Goal: Task Accomplishment & Management: Complete application form

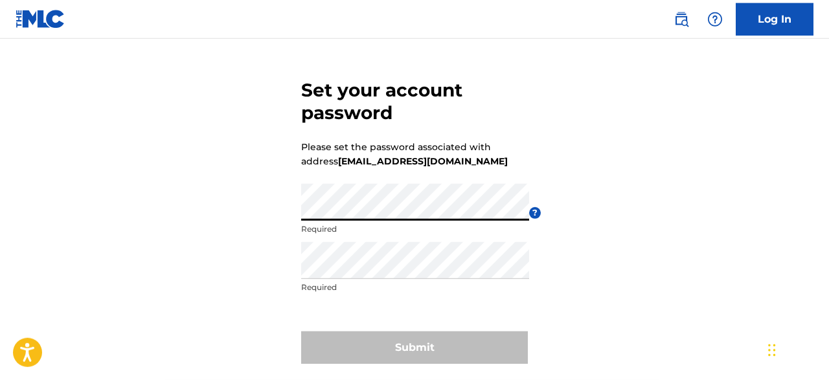
scroll to position [67, 0]
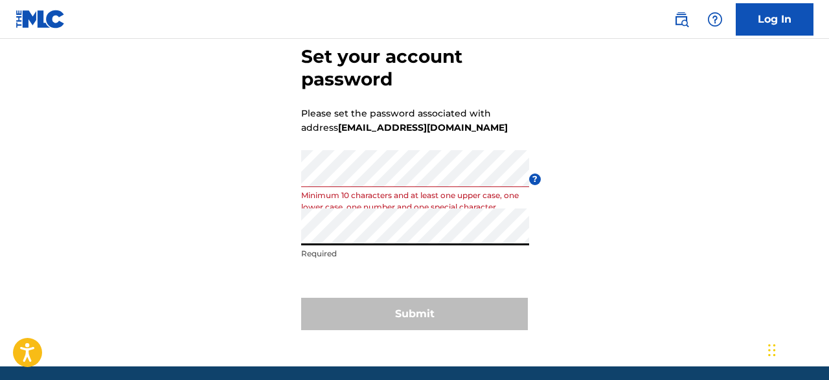
click at [432, 323] on div "Submit" at bounding box center [414, 314] width 227 height 32
click at [405, 313] on div "Submit" at bounding box center [414, 314] width 227 height 32
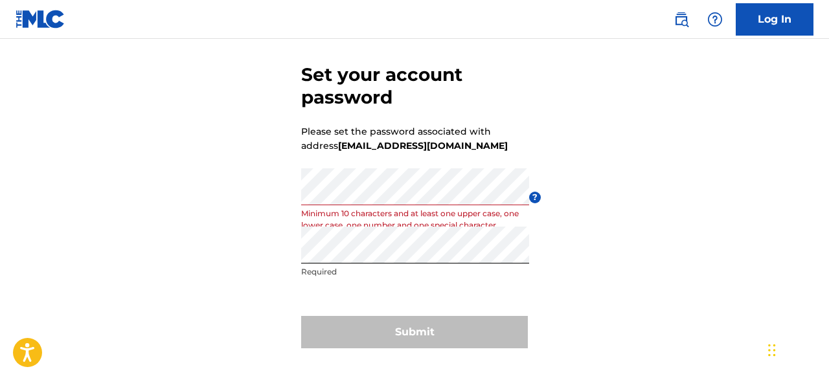
scroll to position [0, 0]
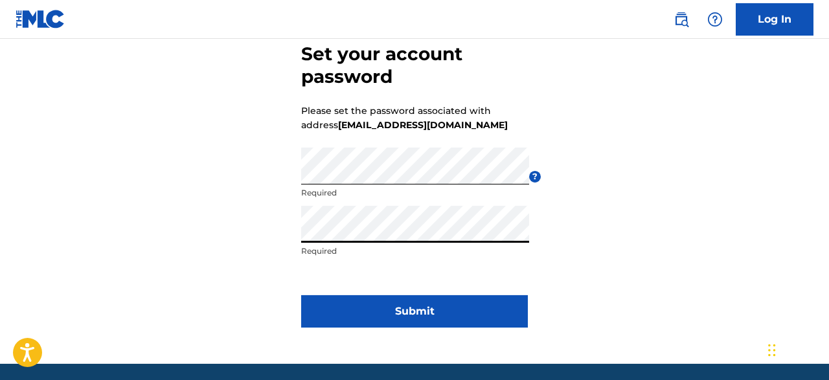
scroll to position [117, 0]
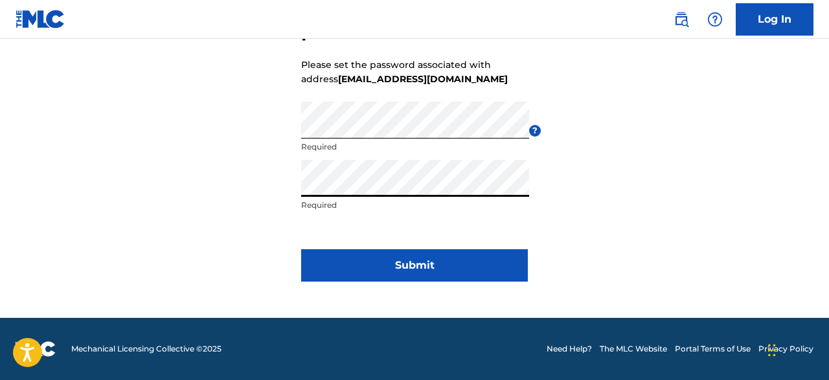
click at [394, 269] on button "Submit" at bounding box center [414, 265] width 227 height 32
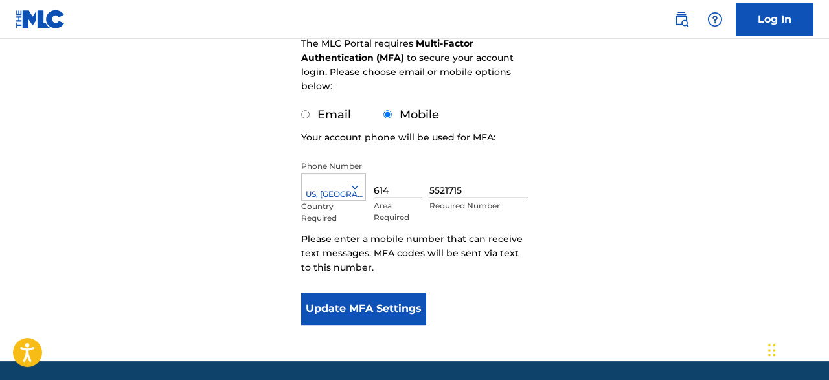
scroll to position [202, 0]
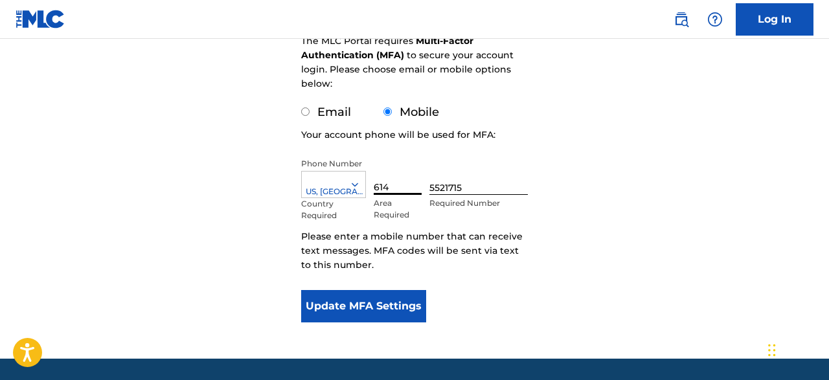
click at [390, 190] on input "614" at bounding box center [398, 176] width 48 height 37
type input "6"
click at [392, 192] on input "552" at bounding box center [398, 176] width 48 height 37
type input "5"
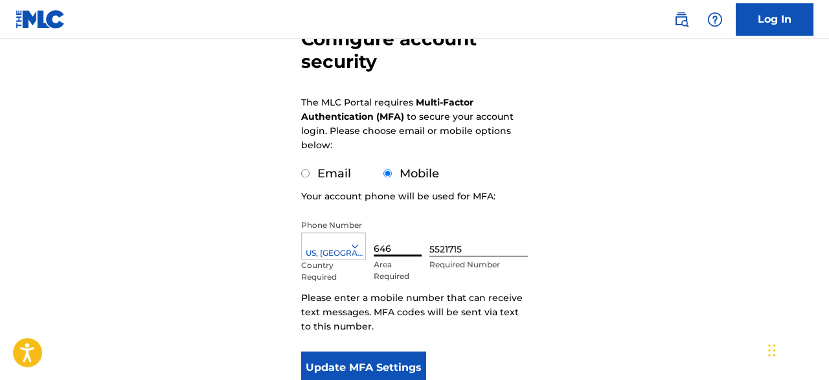
scroll to position [135, 0]
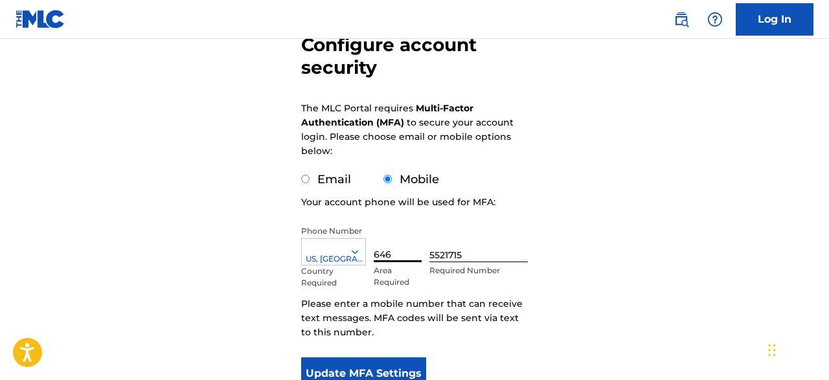
type input "646"
click at [376, 368] on button "Update MFA Settings" at bounding box center [363, 373] width 125 height 32
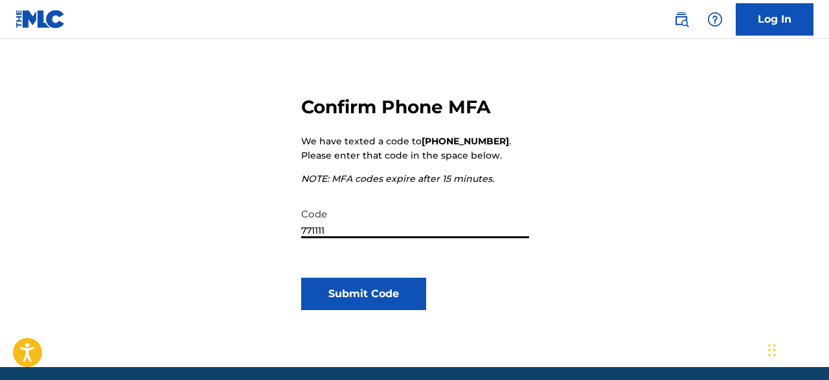
type input "771111"
click at [409, 293] on button "Submit Code" at bounding box center [363, 294] width 125 height 32
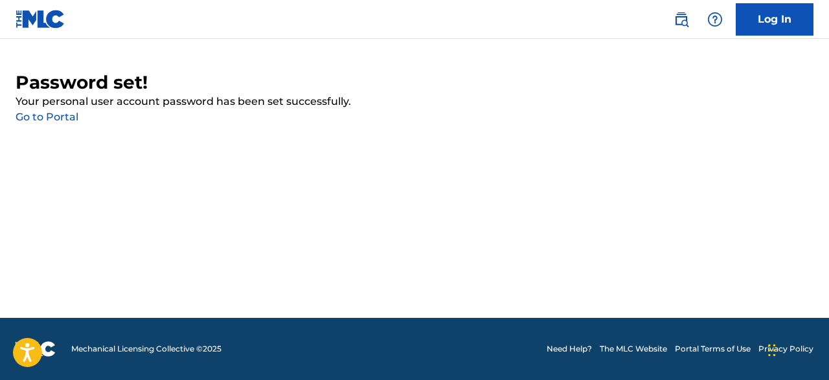
click at [62, 118] on link "Go to Portal" at bounding box center [47, 117] width 63 height 12
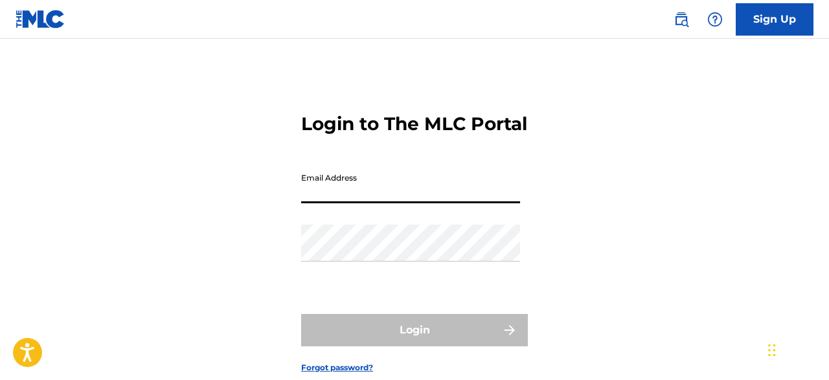
click at [308, 203] on input "Email Address" at bounding box center [410, 184] width 219 height 37
type input "[EMAIL_ADDRESS][DOMAIN_NAME]"
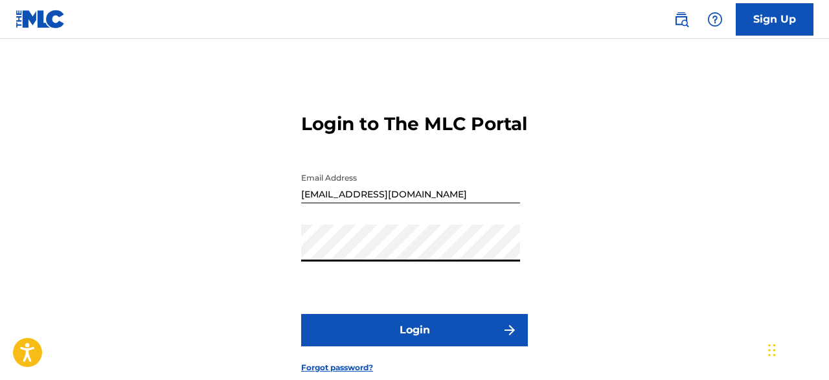
click at [403, 346] on button "Login" at bounding box center [414, 330] width 227 height 32
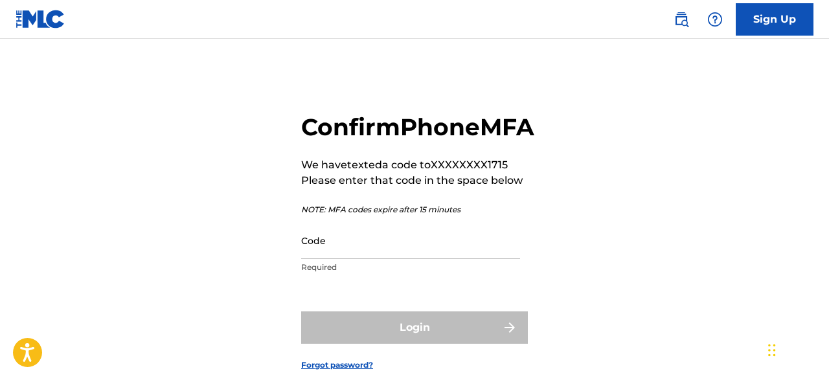
click at [353, 259] on input "Code" at bounding box center [410, 240] width 219 height 37
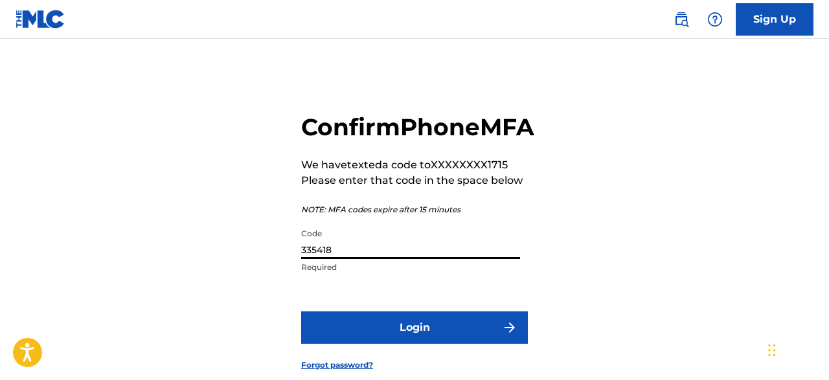
type input "335418"
click at [374, 344] on button "Login" at bounding box center [414, 327] width 227 height 32
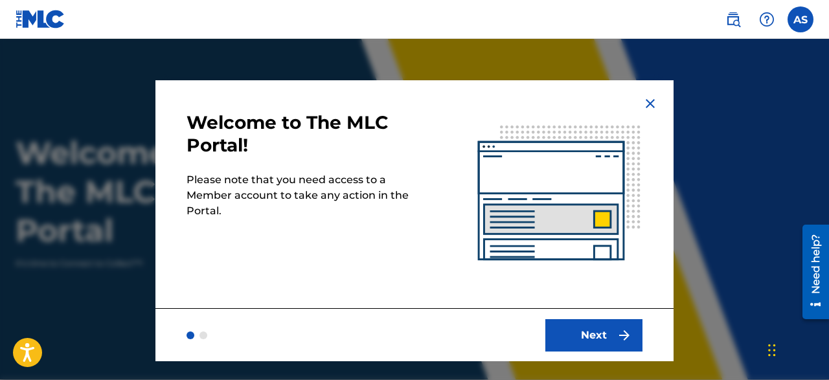
click at [574, 340] on button "Next" at bounding box center [593, 335] width 97 height 32
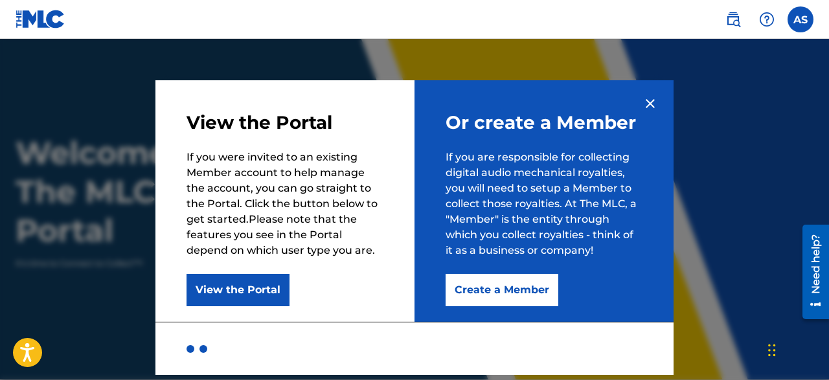
click at [259, 290] on button "View the Portal" at bounding box center [237, 290] width 103 height 32
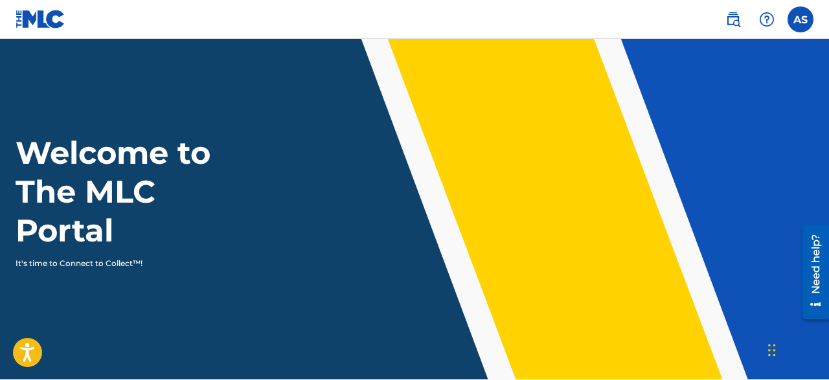
click at [730, 23] on img at bounding box center [733, 20] width 16 height 16
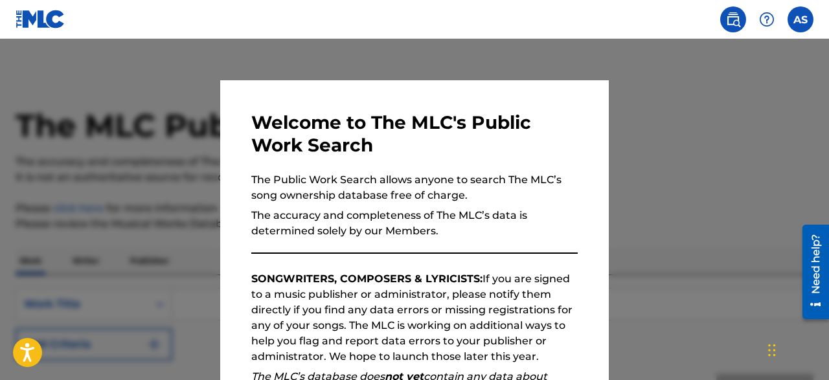
click at [792, 21] on label at bounding box center [800, 19] width 26 height 26
click at [800, 19] on input "AS [PERSON_NAME] [PERSON_NAME][EMAIL_ADDRESS][DOMAIN_NAME] Notification Prefere…" at bounding box center [800, 19] width 0 height 0
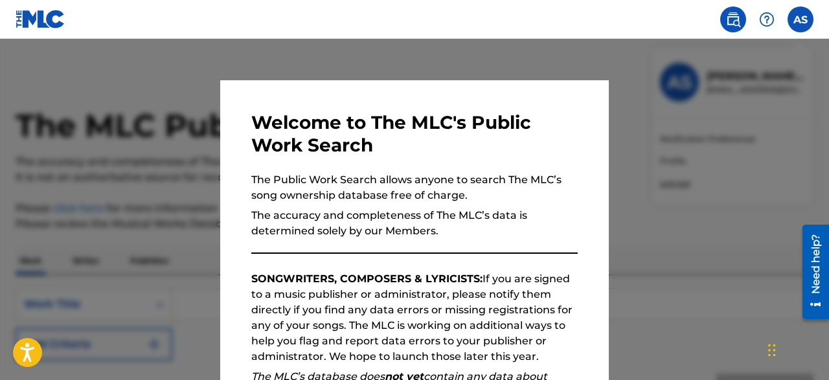
click at [792, 21] on div "AS AS [PERSON_NAME] [PERSON_NAME][EMAIL_ADDRESS][DOMAIN_NAME] Notification Pref…" at bounding box center [800, 19] width 26 height 26
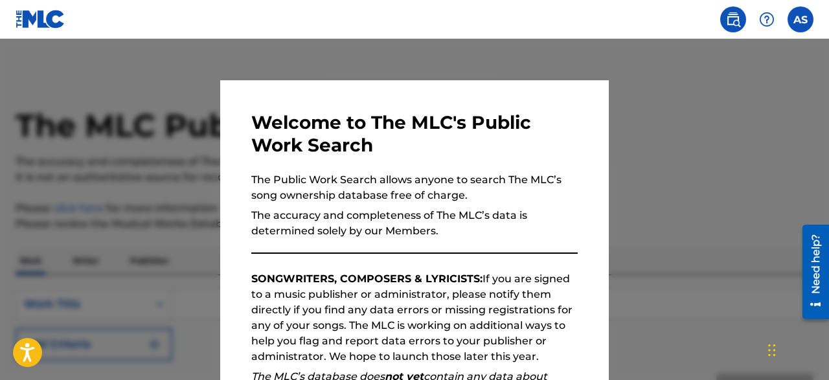
click at [792, 21] on label at bounding box center [800, 19] width 26 height 26
click at [800, 19] on input "AS [PERSON_NAME] [PERSON_NAME][EMAIL_ADDRESS][DOMAIN_NAME] Notification Prefere…" at bounding box center [800, 19] width 0 height 0
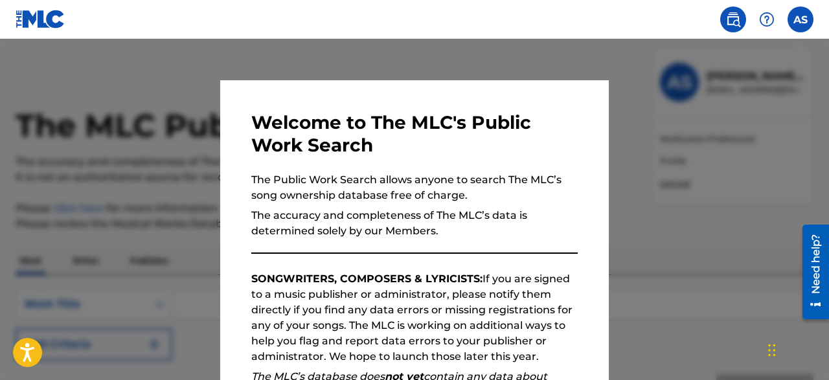
scroll to position [150, 0]
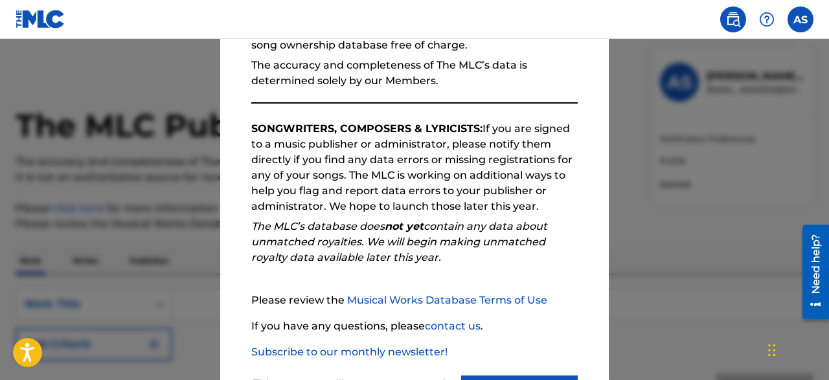
click at [680, 161] on div at bounding box center [414, 229] width 829 height 380
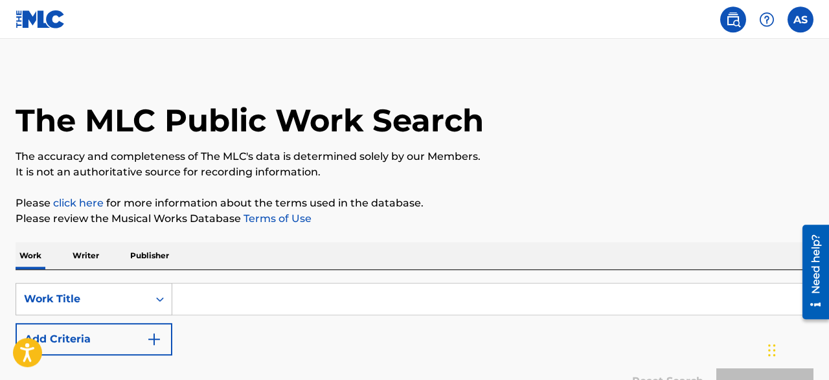
scroll to position [0, 0]
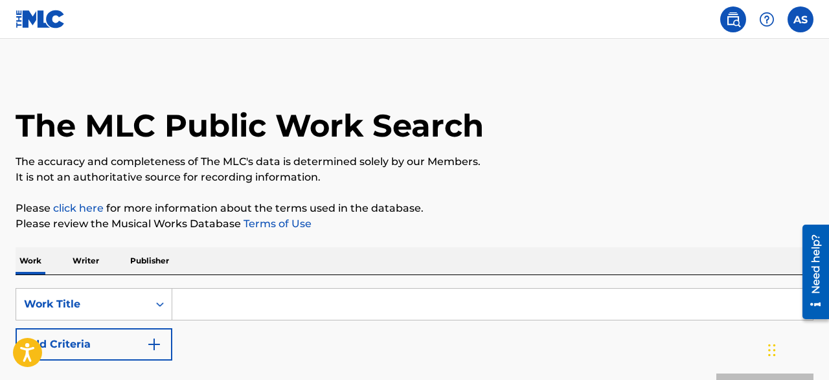
click at [804, 17] on label at bounding box center [800, 19] width 26 height 26
click at [800, 19] on input "AS [PERSON_NAME] [PERSON_NAME][EMAIL_ADDRESS][DOMAIN_NAME] Notification Prefere…" at bounding box center [800, 19] width 0 height 0
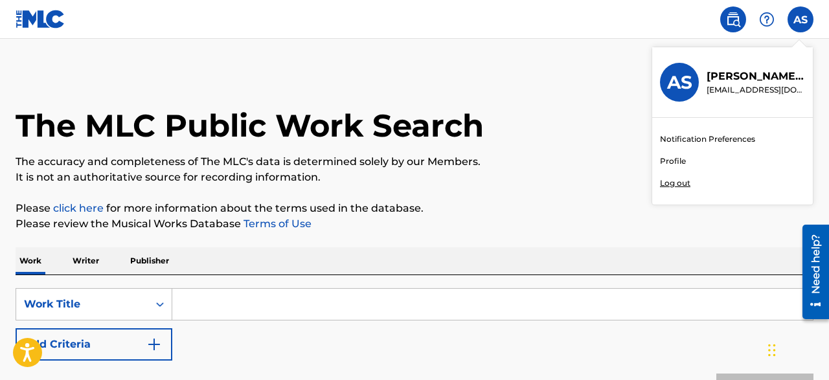
click at [673, 159] on link "Profile" at bounding box center [673, 161] width 26 height 12
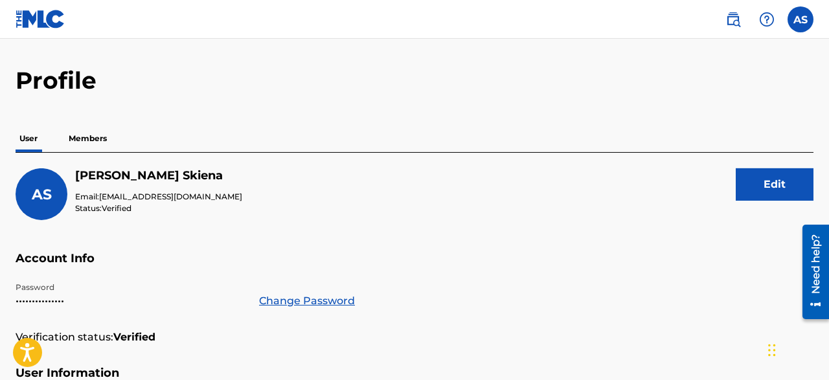
scroll to position [19, 0]
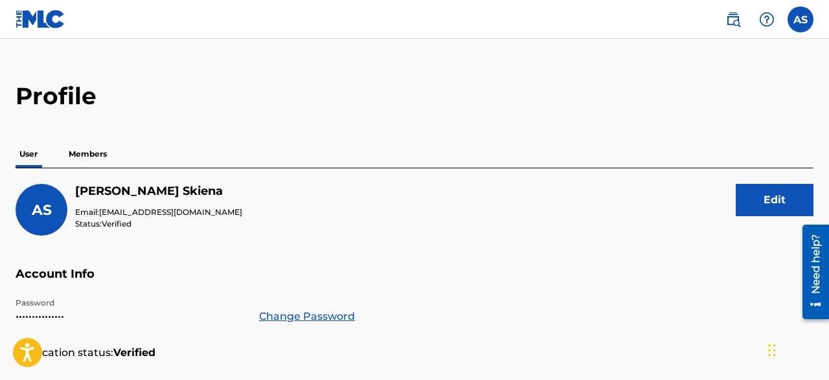
click at [96, 153] on p "Members" at bounding box center [88, 153] width 46 height 27
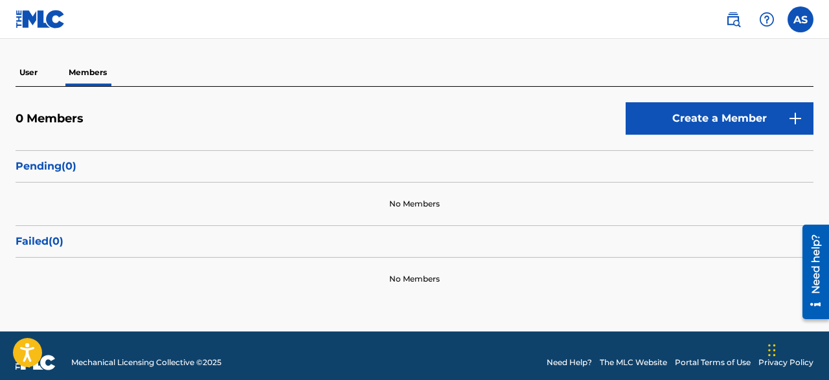
scroll to position [113, 0]
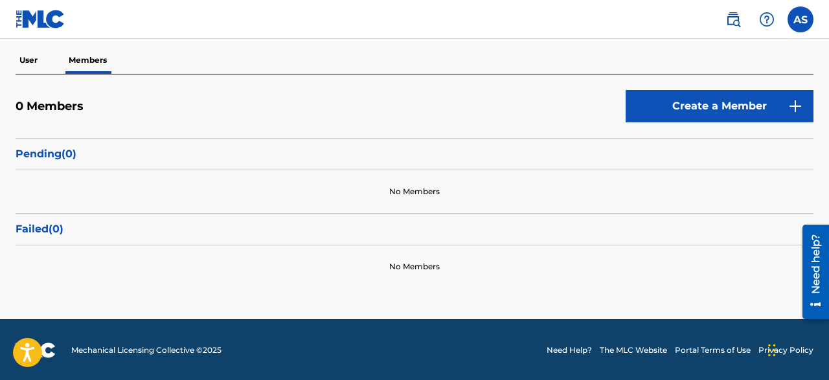
click at [684, 109] on link "Create a Member" at bounding box center [719, 106] width 188 height 32
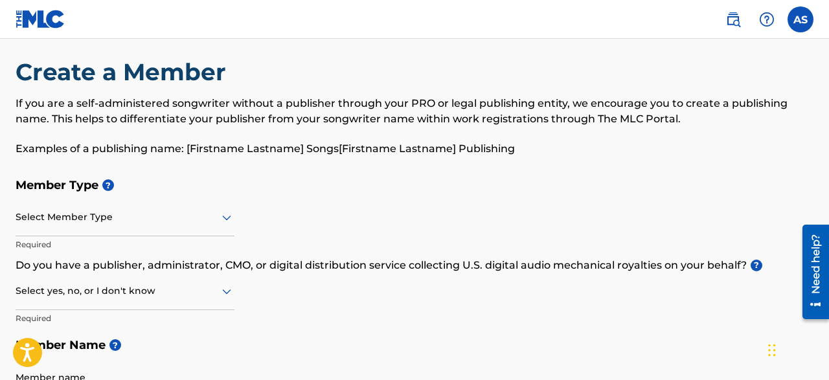
click at [229, 232] on div "Select Member Type" at bounding box center [125, 217] width 219 height 37
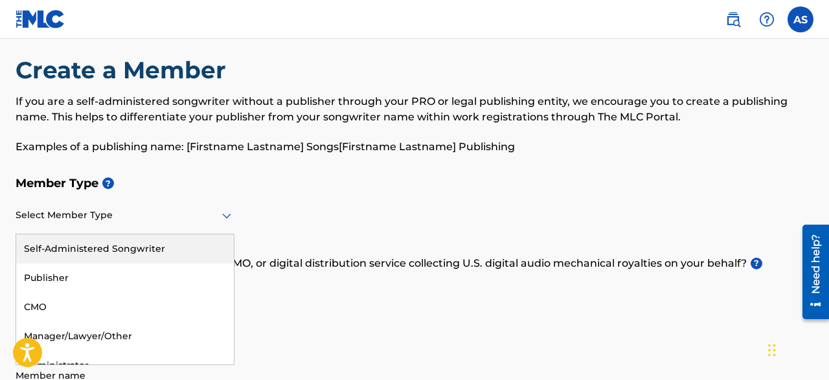
click at [166, 251] on div "Self-Administered Songwriter" at bounding box center [125, 248] width 218 height 29
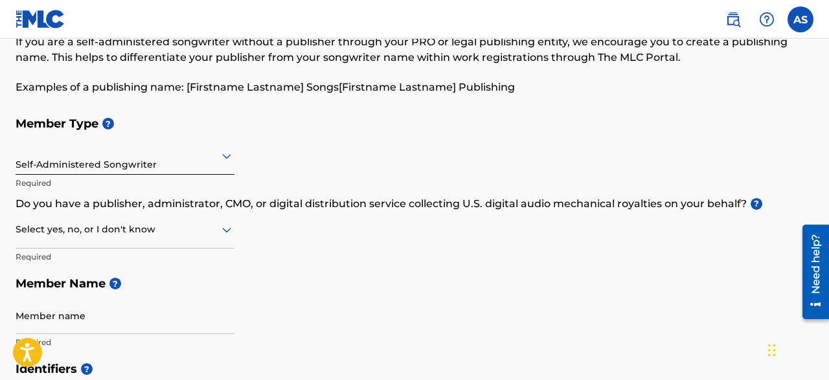
scroll to position [16, 0]
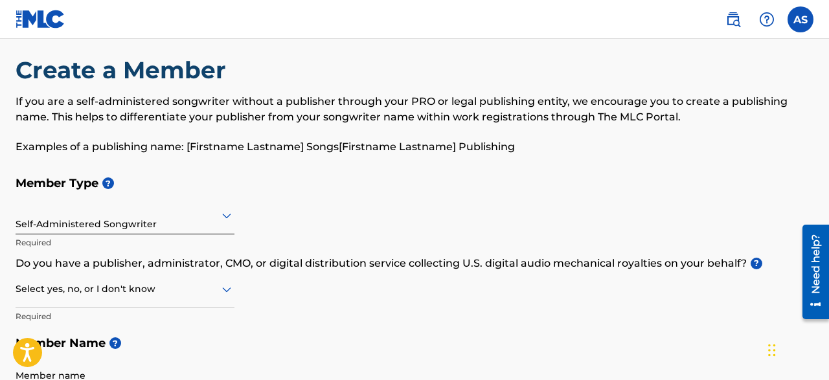
click at [150, 223] on div at bounding box center [125, 215] width 219 height 16
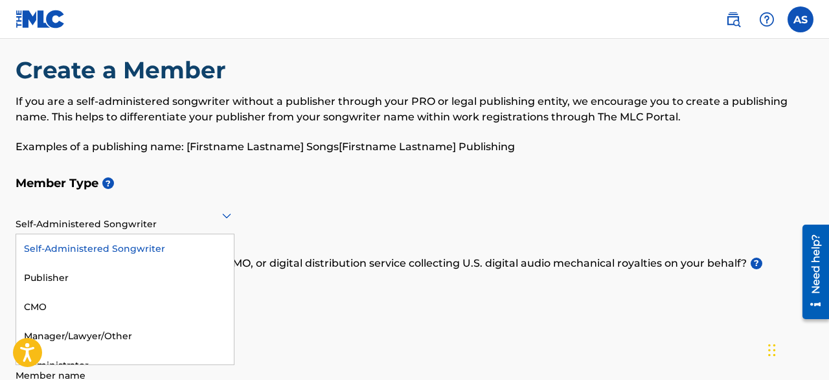
click at [142, 245] on div "Self-Administered Songwriter" at bounding box center [125, 248] width 218 height 29
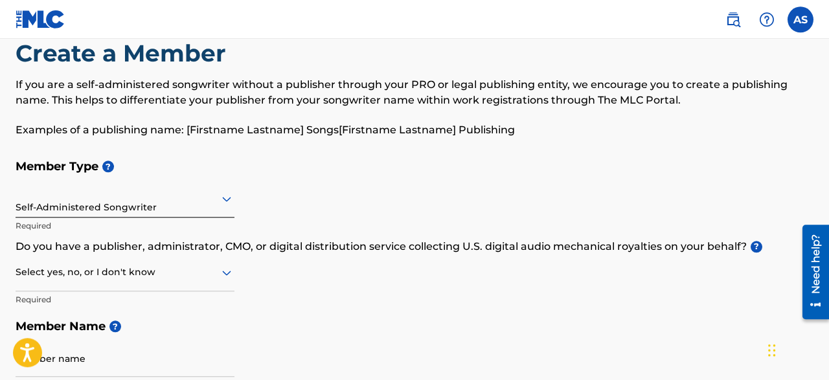
scroll to position [67, 0]
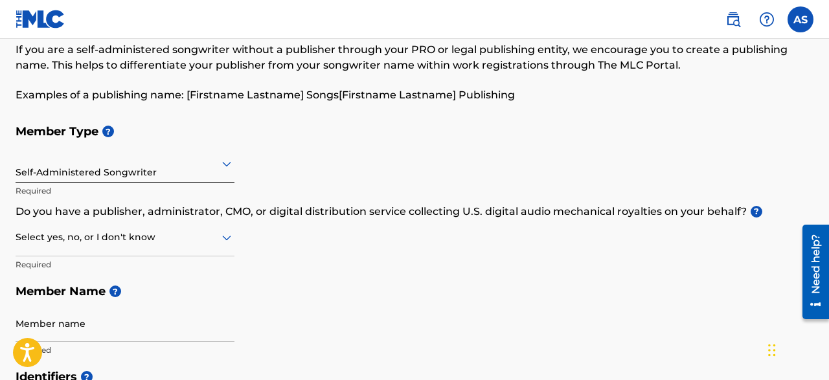
click at [229, 238] on icon at bounding box center [226, 238] width 9 height 5
click at [122, 270] on div "Yes" at bounding box center [125, 270] width 218 height 29
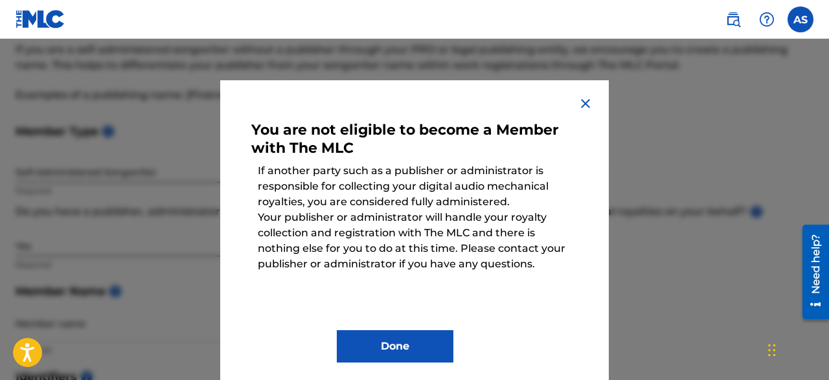
click at [583, 106] on img at bounding box center [585, 104] width 16 height 16
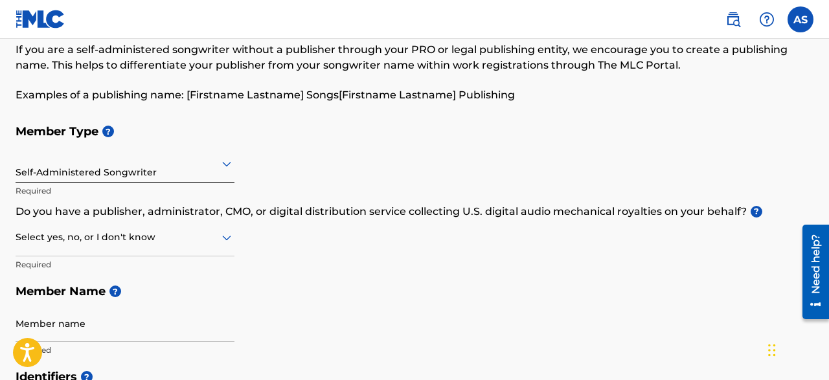
click at [236, 240] on div "Member Type ? Self-Administered Songwriter Required Do you have a publisher, ad…" at bounding box center [415, 240] width 798 height 245
click at [225, 240] on icon at bounding box center [226, 238] width 9 height 5
click at [118, 300] on div "No" at bounding box center [125, 299] width 218 height 29
click at [87, 175] on div "Self-Administered Songwriter" at bounding box center [125, 164] width 219 height 32
click at [263, 185] on div "Member Type ? Self-Administered Songwriter Required Do you have a publisher, ad…" at bounding box center [415, 240] width 798 height 245
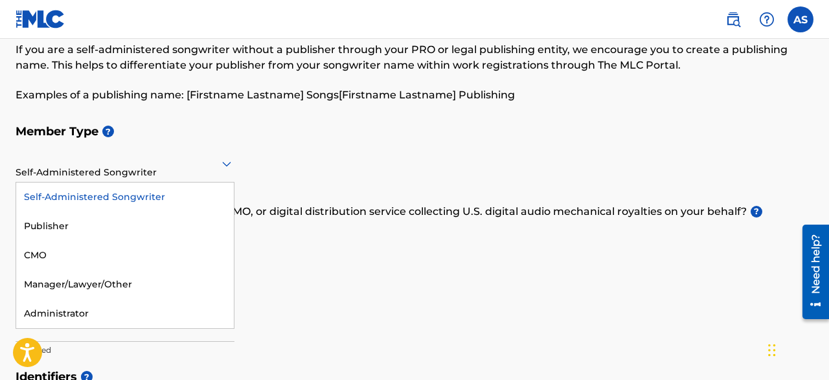
click at [227, 166] on icon at bounding box center [226, 164] width 9 height 5
click at [148, 197] on div "Self-Administered Songwriter" at bounding box center [125, 197] width 218 height 29
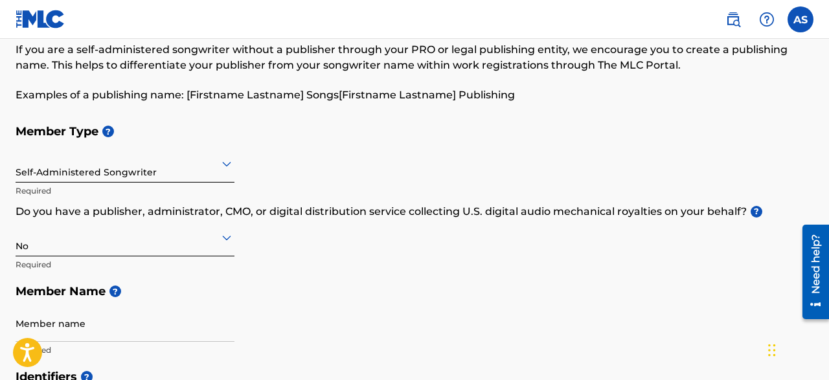
click at [145, 172] on div at bounding box center [125, 163] width 219 height 16
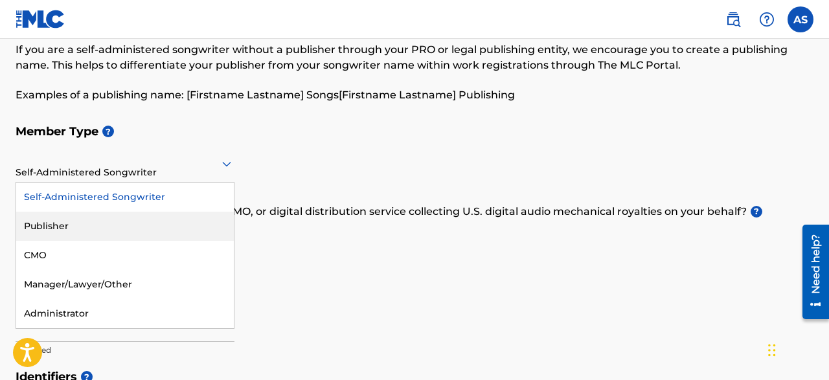
click at [274, 254] on div "Member Type ? option Self-Administered Songwriter, selected. 5 results availabl…" at bounding box center [415, 240] width 798 height 245
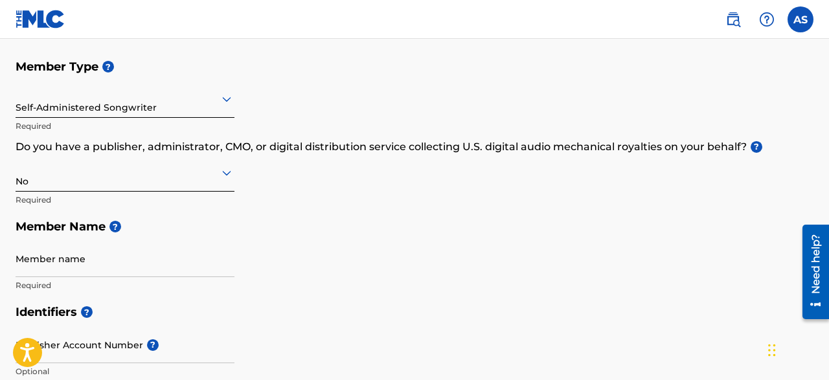
scroll to position [135, 0]
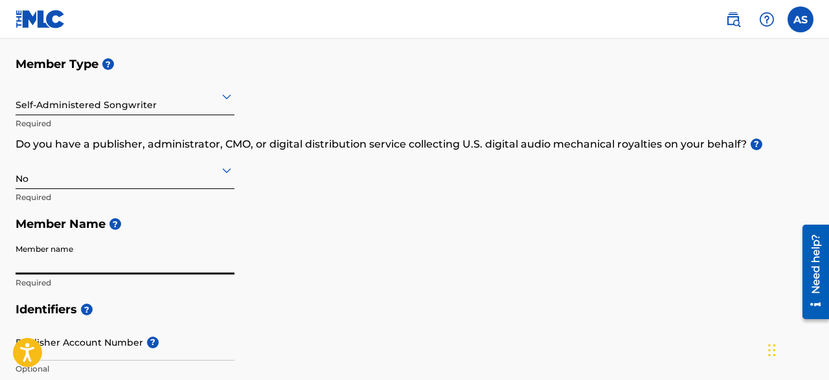
click at [68, 271] on input "Member name" at bounding box center [125, 256] width 219 height 37
type input "A"
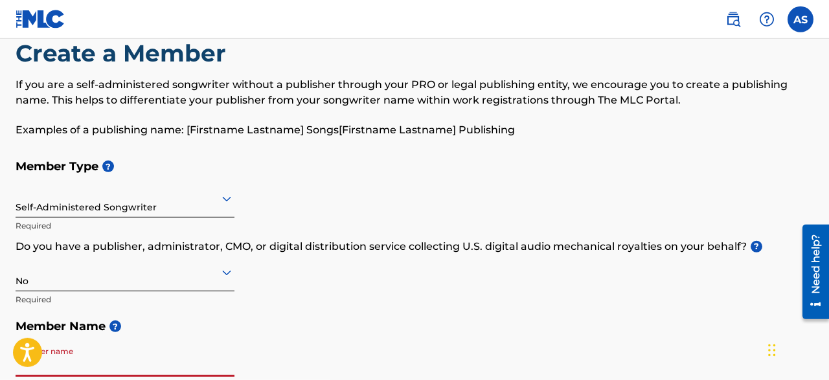
scroll to position [0, 0]
